Goal: Find specific page/section: Find specific page/section

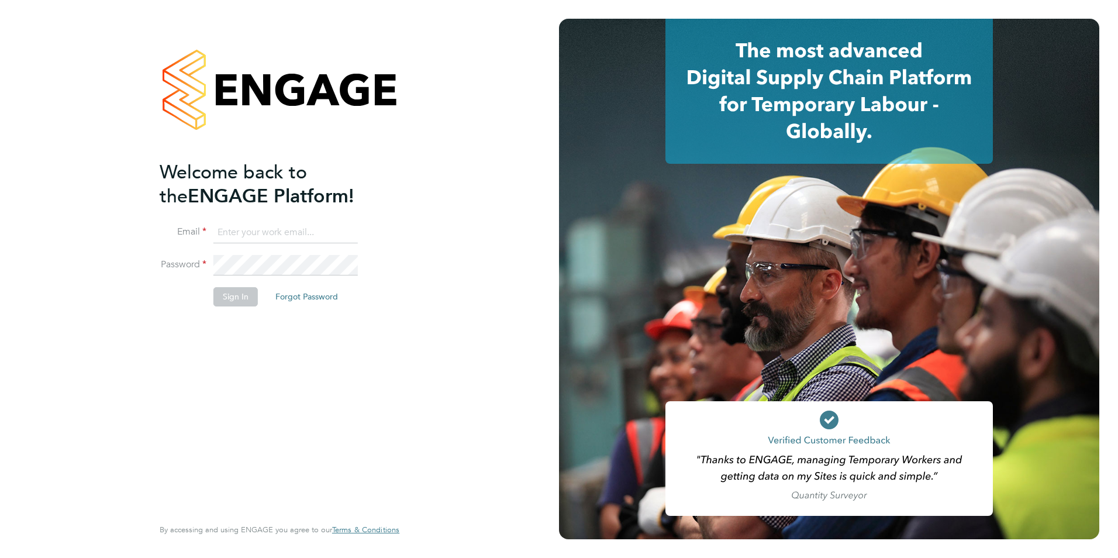
type input "[PERSON_NAME][EMAIL_ADDRESS][DOMAIN_NAME]"
click at [248, 297] on button "Sign In" at bounding box center [235, 296] width 44 height 19
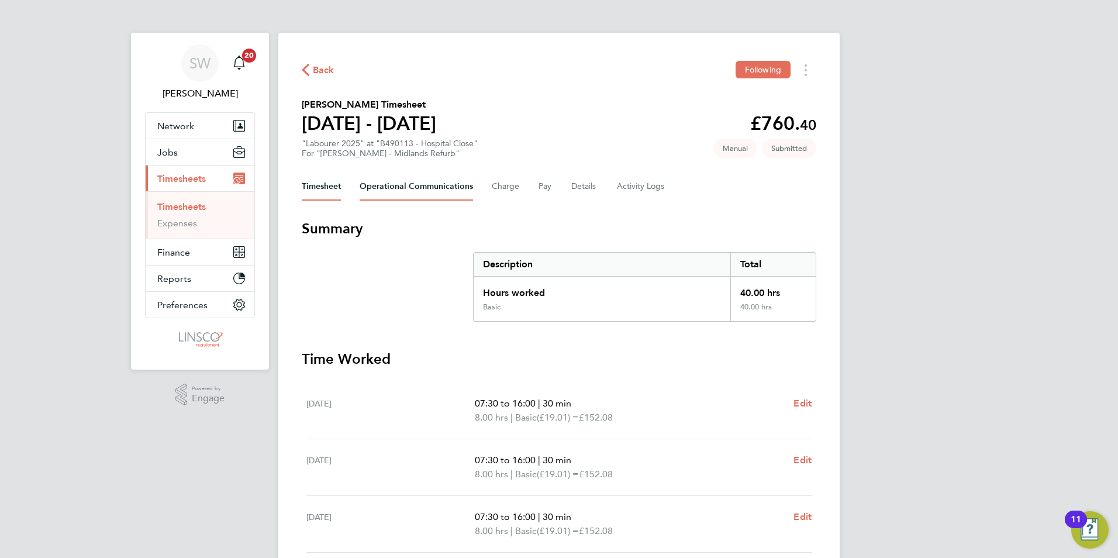
click at [427, 188] on Communications-tab "Operational Communications" at bounding box center [416, 187] width 113 height 28
